Goal: Information Seeking & Learning: Learn about a topic

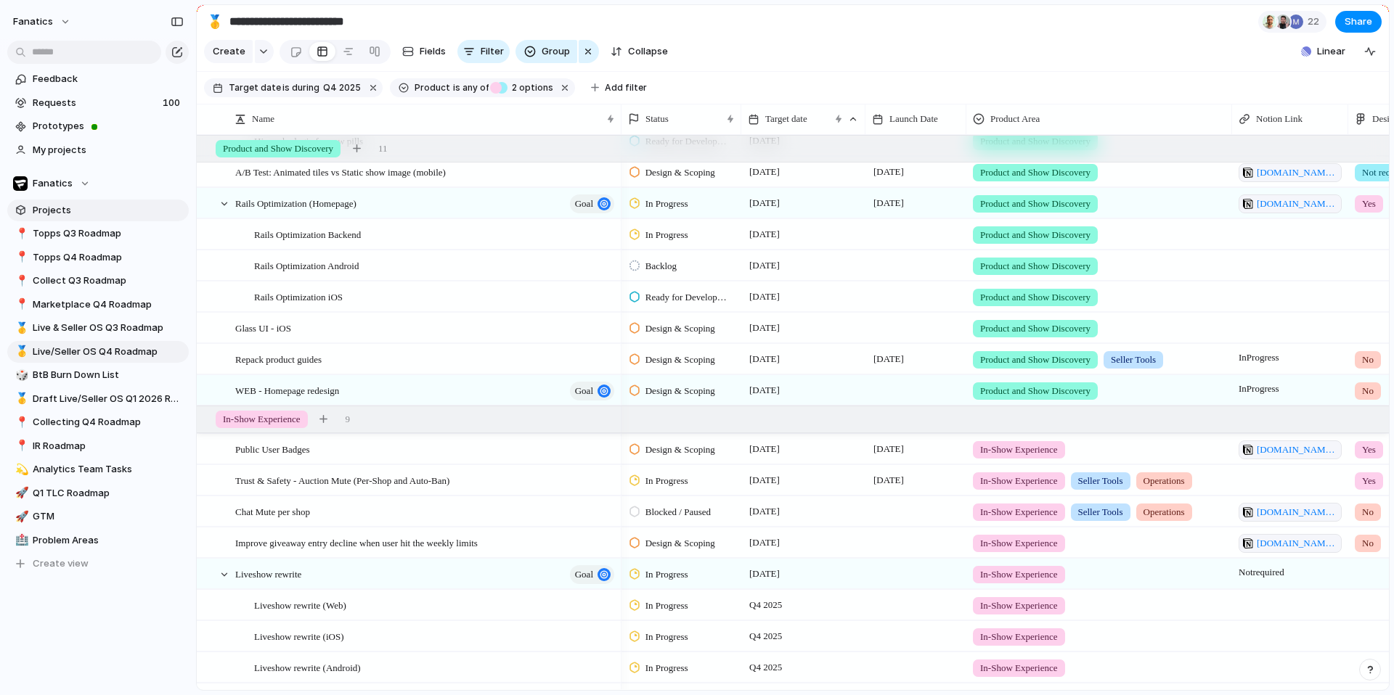
scroll to position [98, 0]
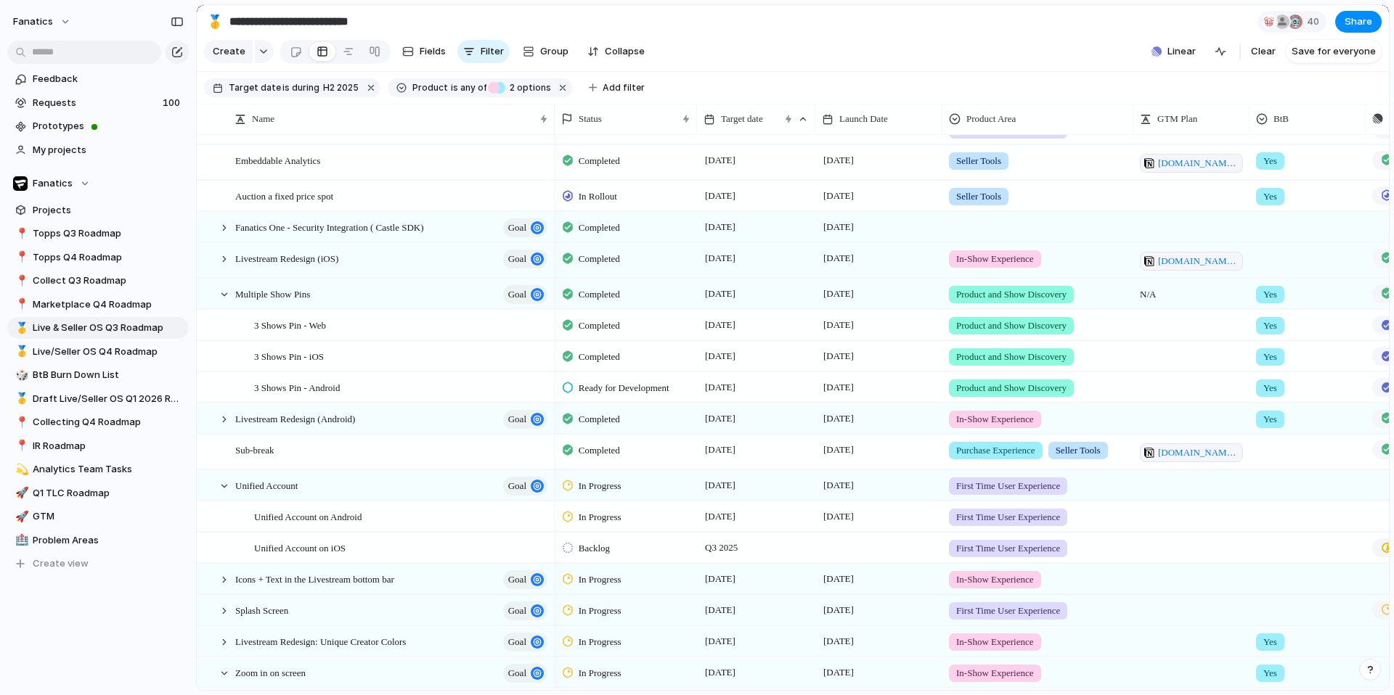
scroll to position [124, 0]
click at [1148, 449] on div at bounding box center [1149, 453] width 10 height 10
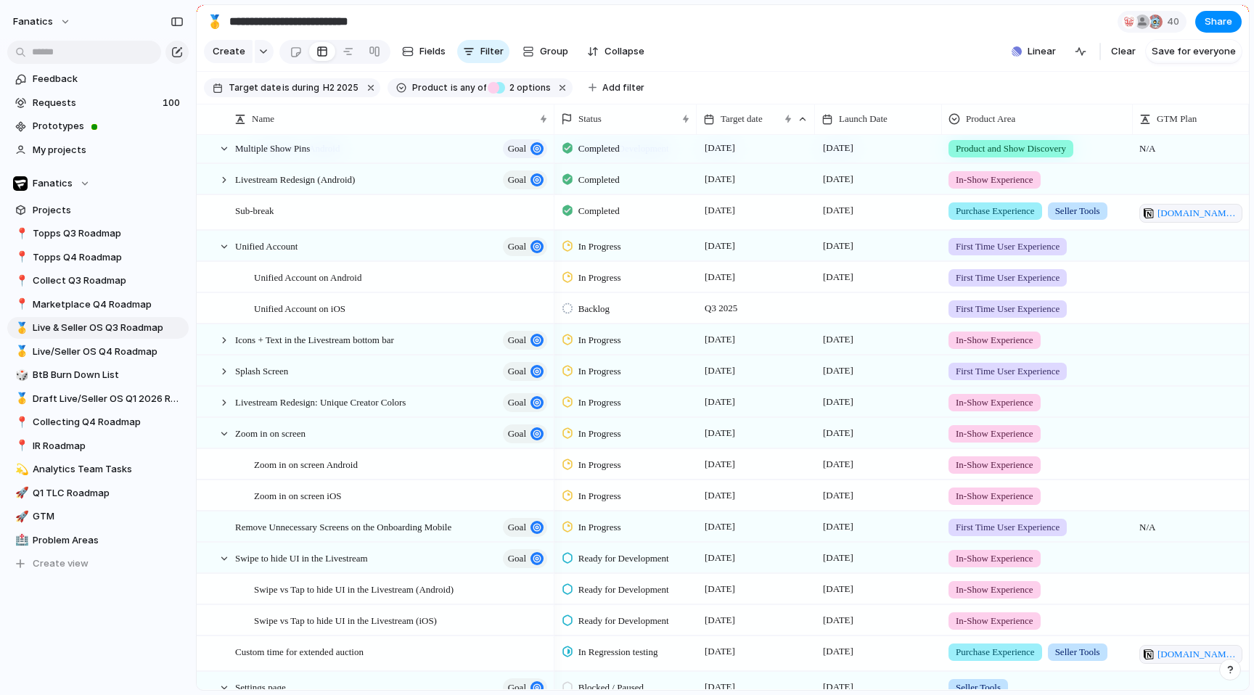
scroll to position [364, 0]
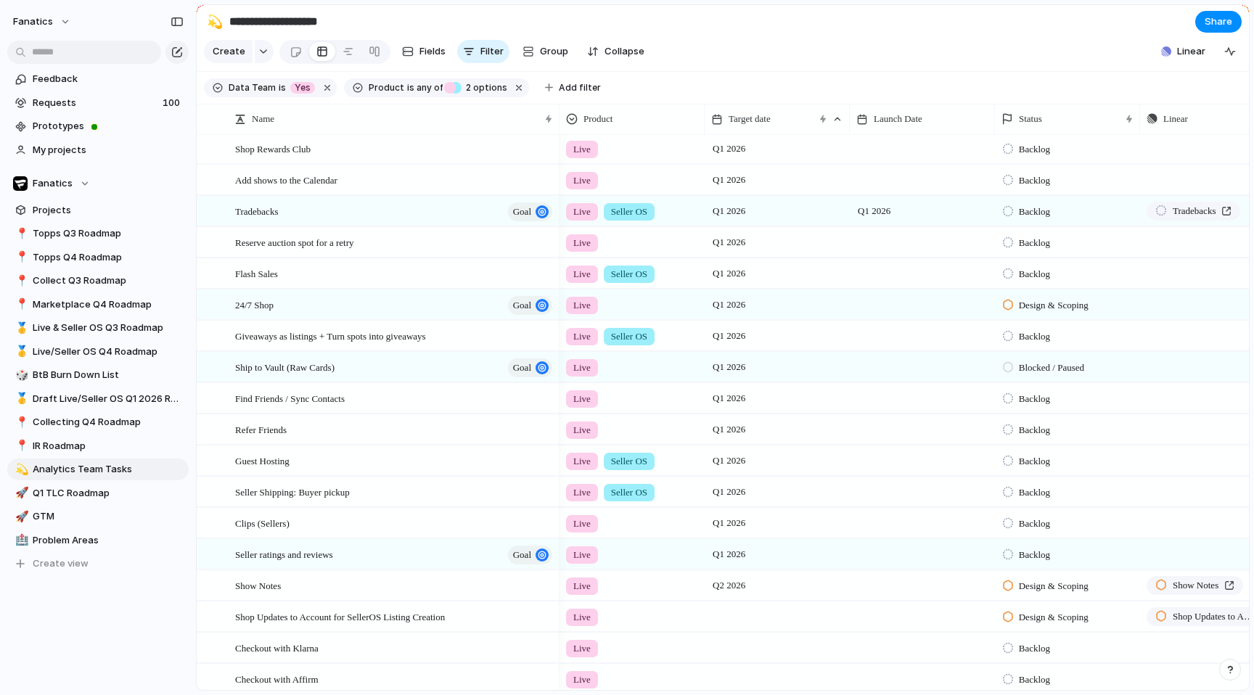
scroll to position [1315, 0]
